Goal: Information Seeking & Learning: Find specific fact

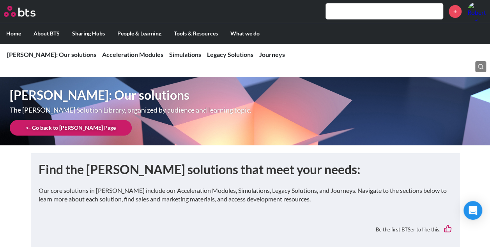
click at [361, 13] on input "text" at bounding box center [384, 12] width 117 height 16
click at [375, 12] on input "text" at bounding box center [384, 12] width 117 height 16
type input "s"
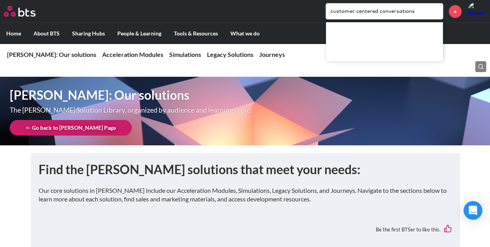
type input "customer centered conversations"
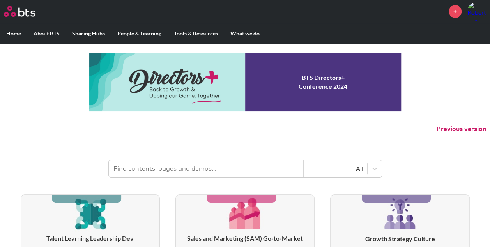
click at [224, 168] on input "text" at bounding box center [206, 168] width 195 height 17
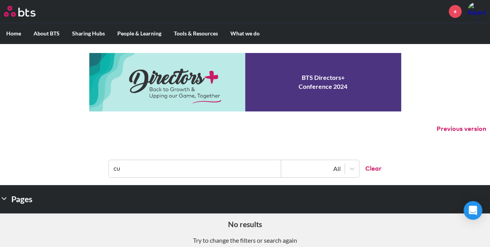
type input "c"
